Goal: Information Seeking & Learning: Learn about a topic

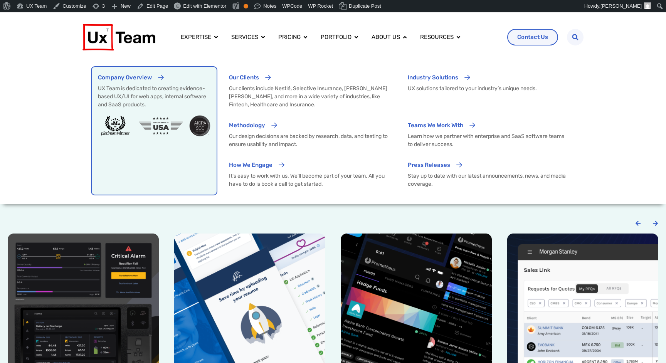
click at [125, 100] on p "UX Team is dedicated to creating evidence-based UX/UI for web apps, internal so…" at bounding box center [154, 96] width 112 height 24
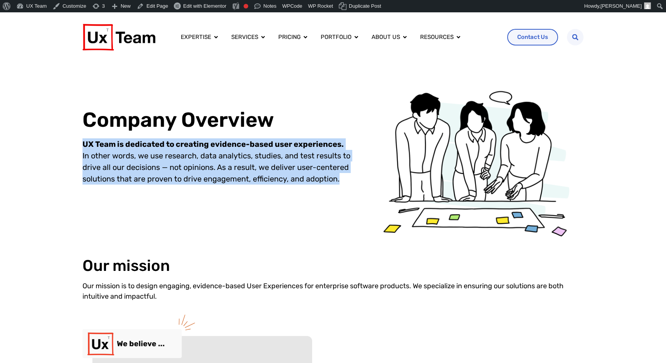
drag, startPoint x: 82, startPoint y: 145, endPoint x: 337, endPoint y: 188, distance: 258.1
click at [337, 188] on div "Company Overview UX Team is dedicated to creating evidence-based user experienc…" at bounding box center [333, 152] width 666 height 181
copy p "UX Team is dedicated to creating evidence-based user experiences. In other word…"
